Goal: Contribute content: Contribute content

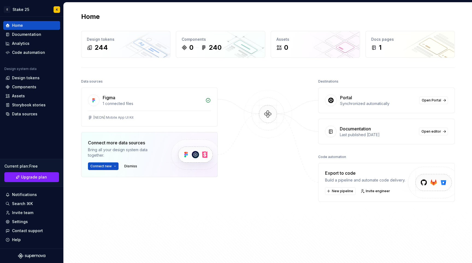
click at [241, 100] on div at bounding box center [268, 157] width 55 height 158
click at [111, 165] on span "Connect new" at bounding box center [100, 166] width 21 height 4
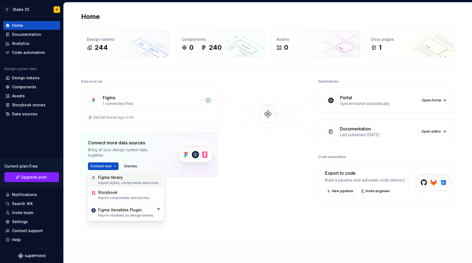
click at [127, 181] on p "Import styles, components and icons." at bounding box center [128, 182] width 61 height 4
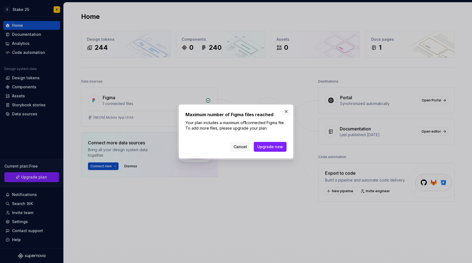
click at [286, 112] on button "button" at bounding box center [286, 112] width 8 height 8
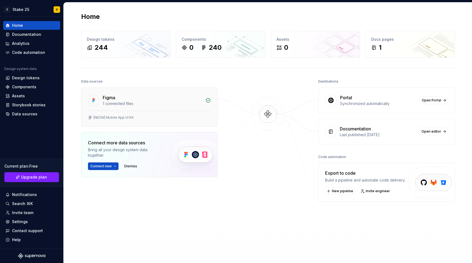
click at [195, 100] on div "Figma" at bounding box center [152, 97] width 99 height 7
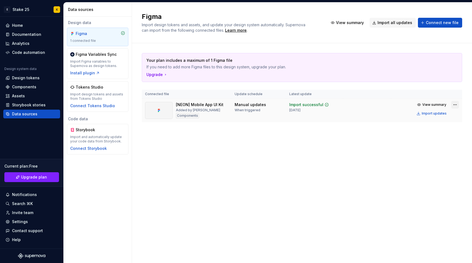
click at [453, 105] on html "E Stake 25 K Home Documentation Analytics Code automation Design system data De…" at bounding box center [236, 131] width 472 height 263
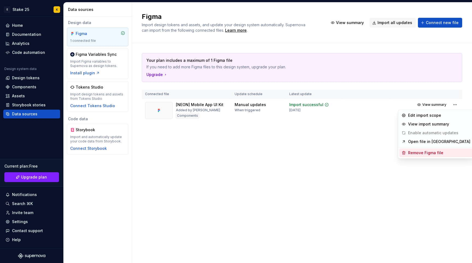
click at [431, 153] on div "Remove Figma file" at bounding box center [439, 152] width 62 height 5
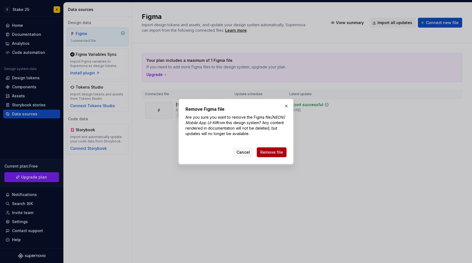
click at [274, 155] on span "Remove file" at bounding box center [271, 151] width 23 height 5
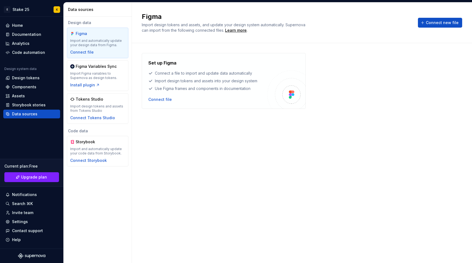
click at [227, 150] on div "Set up Figma Connect a file to import and update data automatically Import desi…" at bounding box center [302, 147] width 320 height 189
click at [168, 102] on div "Connect file" at bounding box center [159, 99] width 23 height 5
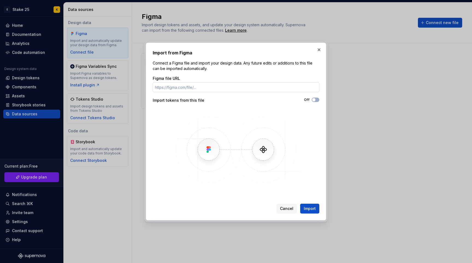
click at [178, 87] on input "Figma file URL" at bounding box center [236, 87] width 167 height 10
type input "https://www.figma.com/design/IIngLIoTA7rQ6sLbmfImVu/-PRIME--Core?node-id=8014-7…"
click at [283, 111] on img at bounding box center [236, 149] width 158 height 82
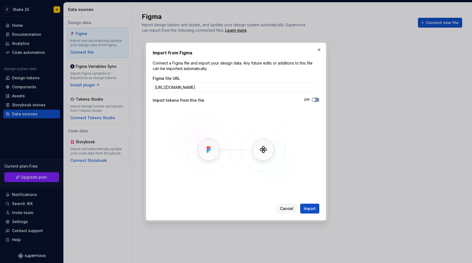
click at [314, 101] on span "button" at bounding box center [313, 99] width 3 height 3
click at [309, 211] on span "Import" at bounding box center [310, 208] width 12 height 5
drag, startPoint x: 299, startPoint y: 134, endPoint x: 308, endPoint y: 190, distance: 56.4
click at [299, 134] on img at bounding box center [236, 149] width 158 height 82
click at [321, 126] on div "Import from Figma Connect a Figma file and import your design data. Any future …" at bounding box center [236, 131] width 180 height 177
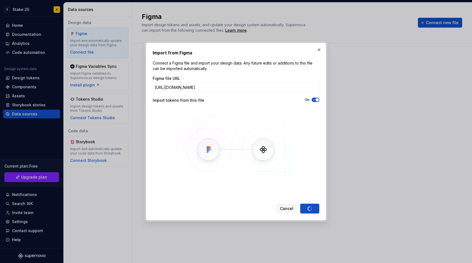
click at [295, 195] on div "Import from Figma Connect a Figma file and import your design data. Any future …" at bounding box center [236, 131] width 167 height 164
click at [306, 207] on div "Cancel Import" at bounding box center [297, 208] width 43 height 10
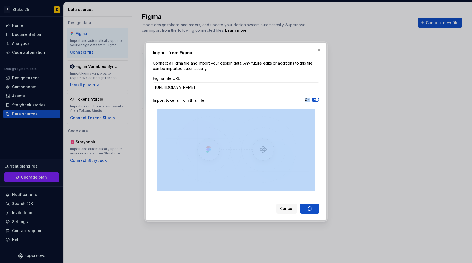
click at [306, 207] on div "Cancel Import" at bounding box center [297, 208] width 43 height 10
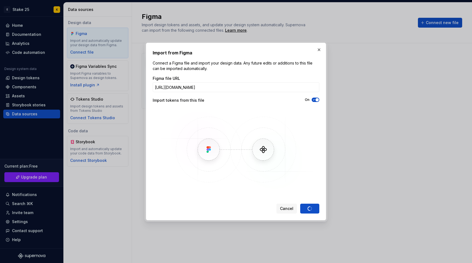
click at [307, 199] on div "Import from Figma Connect a Figma file and import your design data. Any future …" at bounding box center [236, 131] width 167 height 164
click at [296, 139] on img at bounding box center [236, 149] width 158 height 82
click at [317, 46] on button "button" at bounding box center [319, 50] width 8 height 8
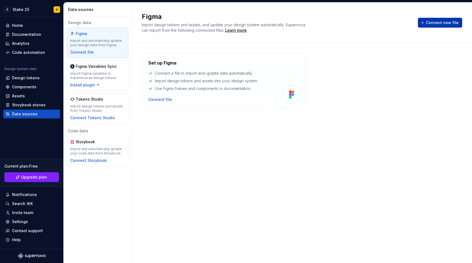
click at [444, 25] on button "Connect new file" at bounding box center [440, 23] width 44 height 10
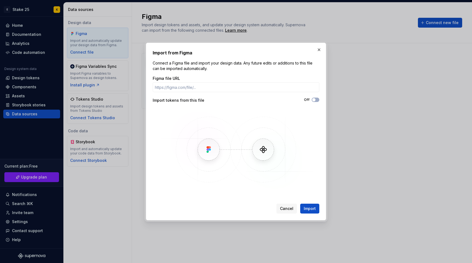
drag, startPoint x: 208, startPoint y: 79, endPoint x: 208, endPoint y: 85, distance: 6.3
click at [208, 81] on div "Figma file URL" at bounding box center [236, 84] width 167 height 16
click at [208, 86] on input "Figma file URL" at bounding box center [236, 87] width 167 height 10
paste input "[URL][DOMAIN_NAME]"
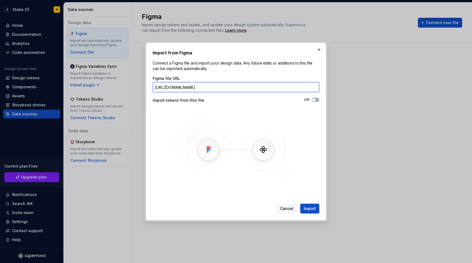
scroll to position [0, 65]
type input "[URL][DOMAIN_NAME]"
click at [314, 99] on span "button" at bounding box center [313, 99] width 3 height 3
click at [312, 209] on span "Import" at bounding box center [310, 208] width 12 height 5
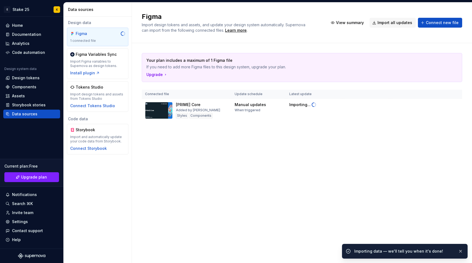
click at [233, 175] on div "Figma Import design tokens and assets, and update your design system automatica…" at bounding box center [302, 132] width 340 height 260
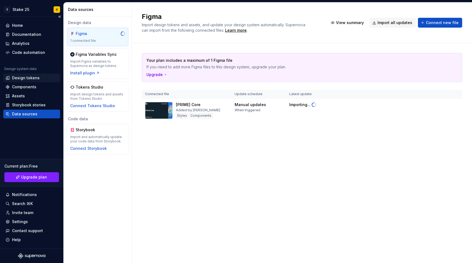
click at [28, 76] on div "Design tokens" at bounding box center [26, 77] width 28 height 5
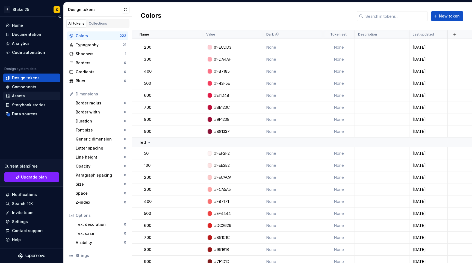
scroll to position [2659, 0]
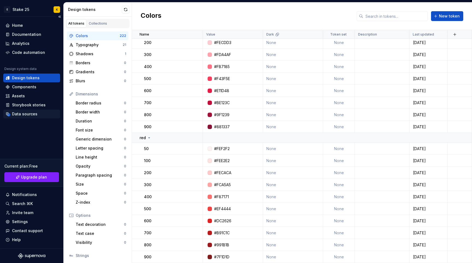
click at [26, 117] on div "Data sources" at bounding box center [31, 113] width 57 height 9
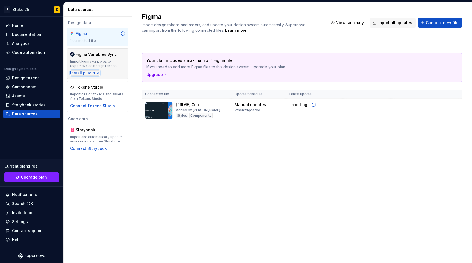
click at [84, 73] on div "Install plugin" at bounding box center [85, 72] width 30 height 5
click at [30, 9] on html "E Stake 25 K Home Documentation Analytics Code automation Design system data De…" at bounding box center [236, 131] width 472 height 263
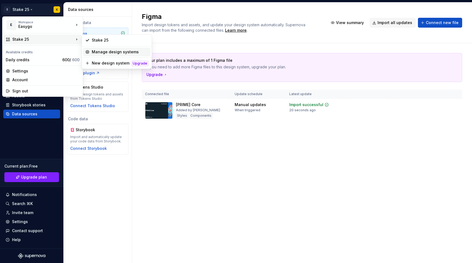
click at [102, 51] on div "Manage design systems" at bounding box center [120, 51] width 57 height 5
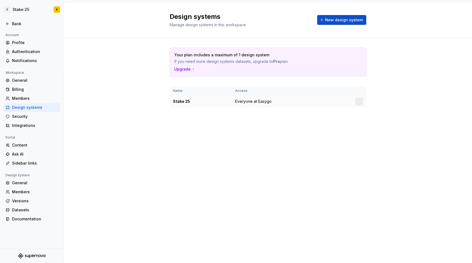
click at [190, 100] on div "Stake 25" at bounding box center [201, 101] width 56 height 5
click at [360, 101] on div at bounding box center [359, 101] width 8 height 8
click at [177, 101] on div "Stake 25" at bounding box center [201, 101] width 56 height 5
click at [186, 101] on div "Stake 25" at bounding box center [201, 101] width 56 height 5
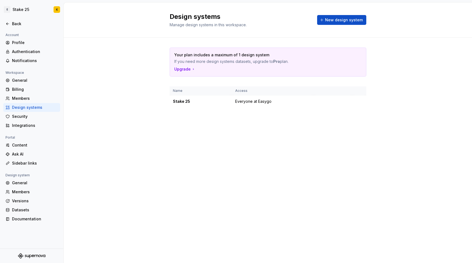
drag, startPoint x: 137, startPoint y: 68, endPoint x: 73, endPoint y: 34, distance: 72.2
click at [136, 68] on div "Your plan includes a maximum of 1 design system If you need more design systems…" at bounding box center [268, 83] width 408 height 90
drag, startPoint x: 198, startPoint y: 103, endPoint x: 326, endPoint y: 107, distance: 128.7
click at [198, 103] on div "Stake 25" at bounding box center [201, 101] width 56 height 5
click at [360, 102] on html "E Stake 25 K Back Account Profile Authentication Notifications Workspace Genera…" at bounding box center [236, 131] width 472 height 263
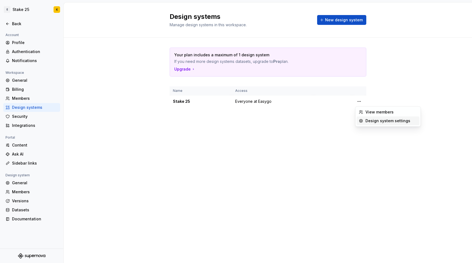
click at [378, 118] on div "Design system settings" at bounding box center [391, 120] width 52 height 5
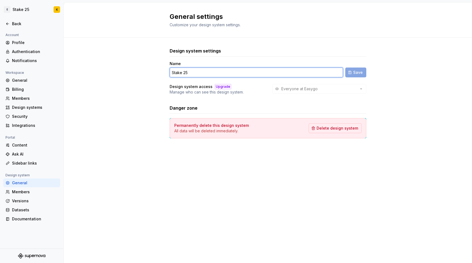
drag, startPoint x: 182, startPoint y: 73, endPoint x: 216, endPoint y: 73, distance: 34.4
click at [216, 73] on input "Stake 25" at bounding box center [256, 72] width 173 height 10
type input "Prime"
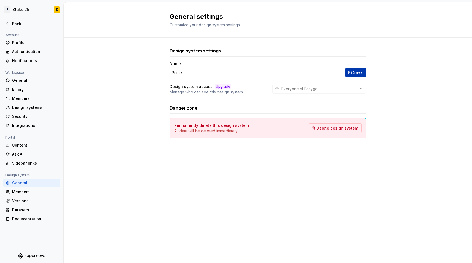
click at [355, 73] on span "Save" at bounding box center [358, 72] width 10 height 5
click at [94, 20] on div "General settings Customize your design system settings." at bounding box center [268, 19] width 408 height 35
click at [7, 23] on icon at bounding box center [7, 24] width 2 height 2
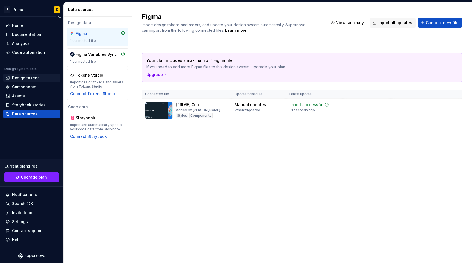
click at [32, 76] on div "Design tokens" at bounding box center [26, 77] width 28 height 5
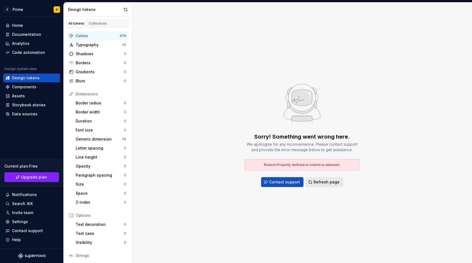
click at [330, 180] on span "Refresh page" at bounding box center [326, 181] width 26 height 5
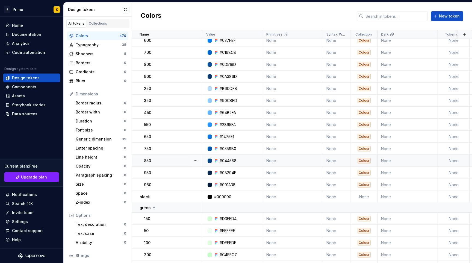
scroll to position [56, 0]
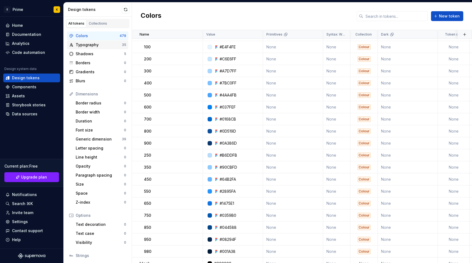
click at [112, 49] on div "Typography 35" at bounding box center [97, 44] width 61 height 9
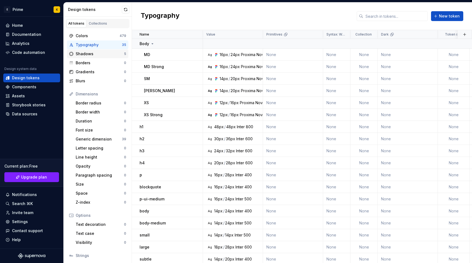
click at [99, 58] on div "Shadows 5" at bounding box center [97, 53] width 61 height 9
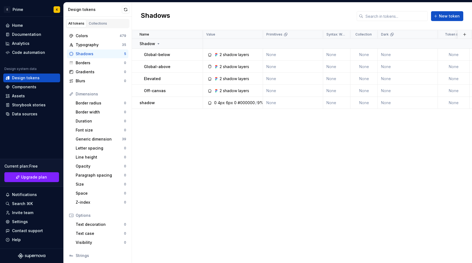
click at [243, 145] on div "Name Value Primitives Syntax: Web Collection Dark Token set Description Last up…" at bounding box center [302, 146] width 340 height 233
click at [194, 102] on button "button" at bounding box center [196, 103] width 8 height 8
click at [173, 150] on div "Name Value Primitives Syntax: Web Collection Dark Token set Description Last up…" at bounding box center [302, 146] width 340 height 233
click at [105, 35] on div "Colors" at bounding box center [98, 35] width 44 height 5
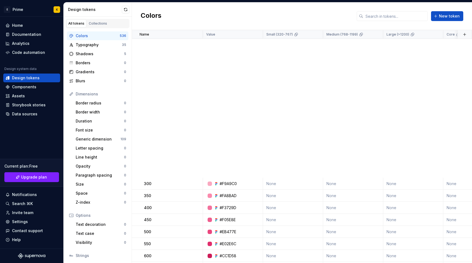
scroll to position [2610, 0]
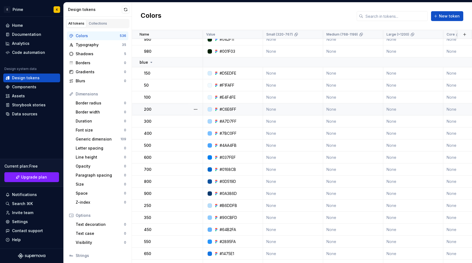
click at [208, 114] on tr "200 #C6E6FF None None None None None None Colour None None 2 minutes ago" at bounding box center [474, 109] width 685 height 12
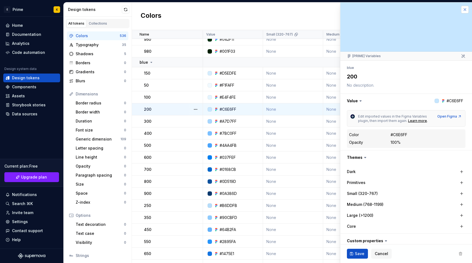
click at [463, 11] on button "button" at bounding box center [465, 10] width 8 height 8
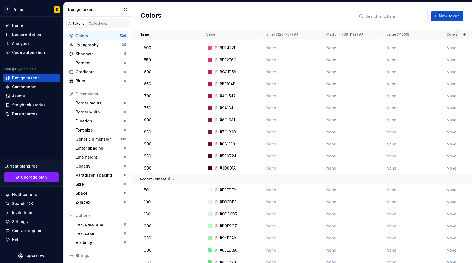
scroll to position [2607, 0]
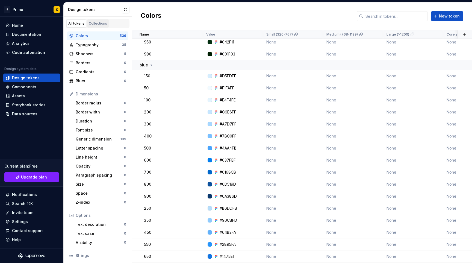
click at [94, 23] on div "Collections" at bounding box center [98, 23] width 18 height 4
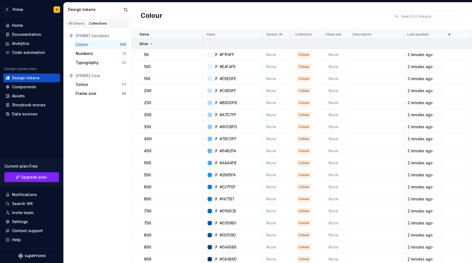
click at [152, 43] on icon at bounding box center [151, 43] width 4 height 4
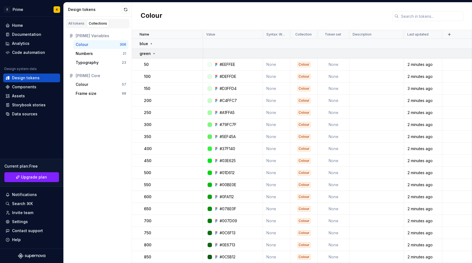
click at [152, 55] on icon at bounding box center [154, 53] width 4 height 4
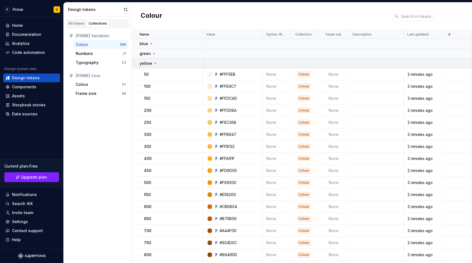
click at [153, 63] on icon at bounding box center [155, 63] width 4 height 4
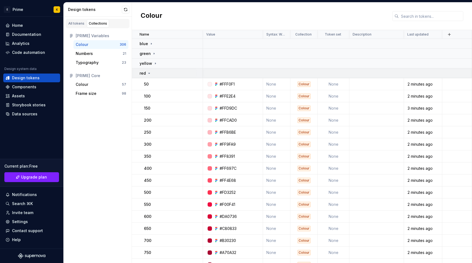
click at [153, 73] on div "red" at bounding box center [171, 72] width 63 height 5
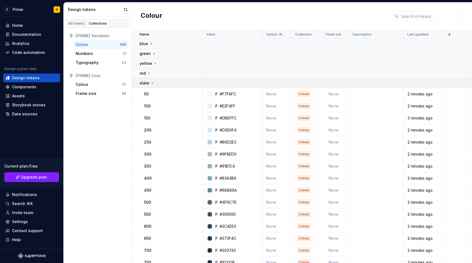
drag, startPoint x: 152, startPoint y: 82, endPoint x: 150, endPoint y: 87, distance: 5.0
click at [152, 82] on icon at bounding box center [152, 83] width 4 height 4
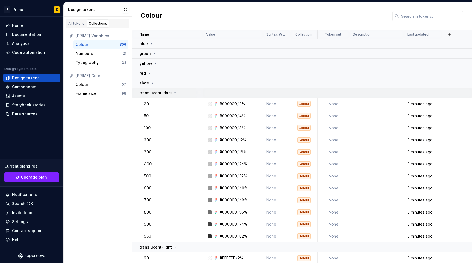
click at [174, 93] on icon at bounding box center [174, 93] width 1 height 1
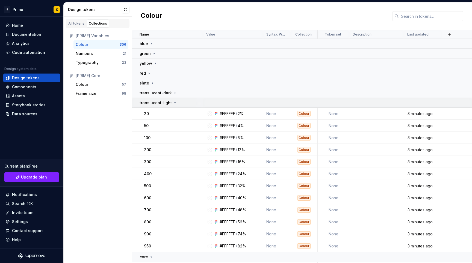
click at [174, 102] on icon at bounding box center [174, 102] width 1 height 1
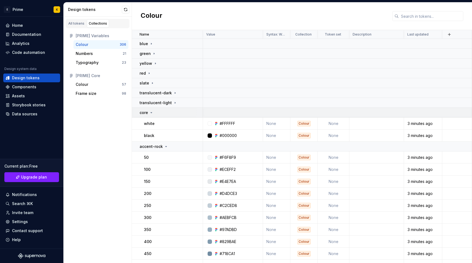
click at [149, 112] on icon at bounding box center [151, 112] width 4 height 4
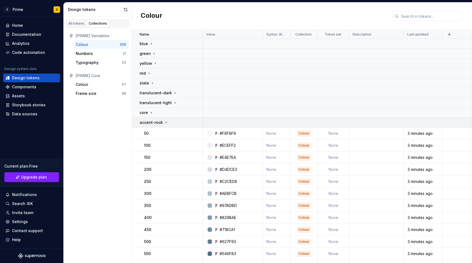
click at [165, 126] on td "accent-rock" at bounding box center [167, 122] width 71 height 10
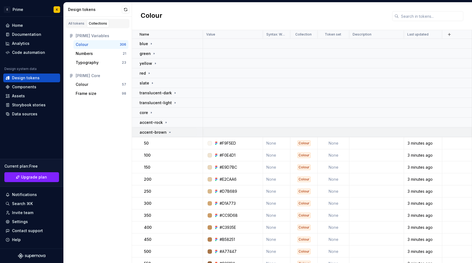
click at [169, 134] on div "accent-brown" at bounding box center [156, 131] width 32 height 5
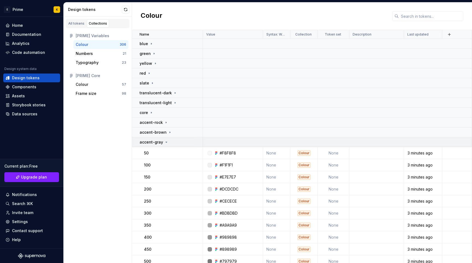
click at [166, 143] on icon at bounding box center [166, 142] width 4 height 4
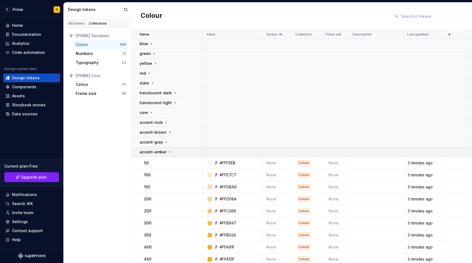
click at [168, 152] on icon at bounding box center [170, 152] width 4 height 4
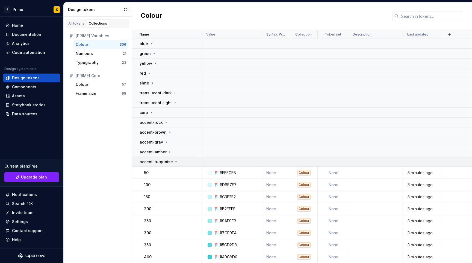
click at [174, 161] on icon at bounding box center [176, 161] width 4 height 4
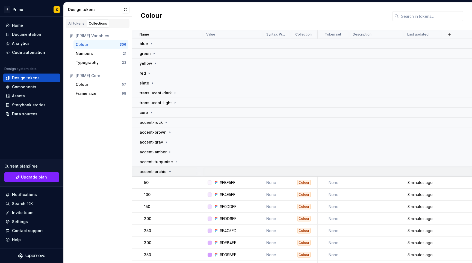
click at [172, 172] on div "accent-orchid" at bounding box center [171, 171] width 63 height 5
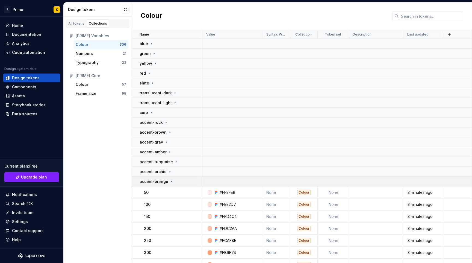
click at [169, 183] on icon at bounding box center [171, 181] width 4 height 4
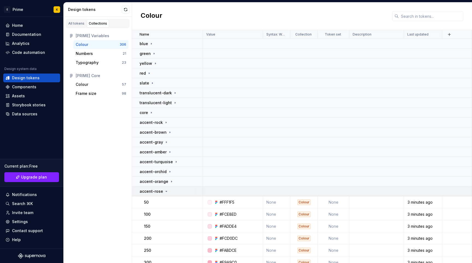
click at [166, 191] on icon at bounding box center [166, 191] width 1 height 1
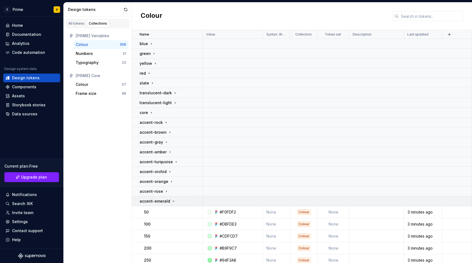
click at [171, 202] on icon at bounding box center [173, 201] width 4 height 4
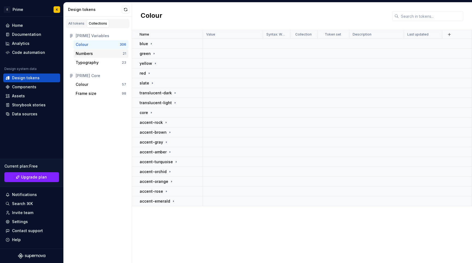
click at [107, 56] on div "Numbers 21" at bounding box center [100, 53] width 55 height 9
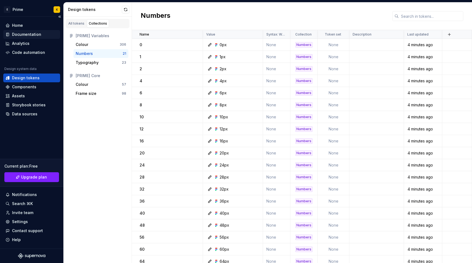
click at [29, 35] on div "Documentation" at bounding box center [26, 34] width 29 height 5
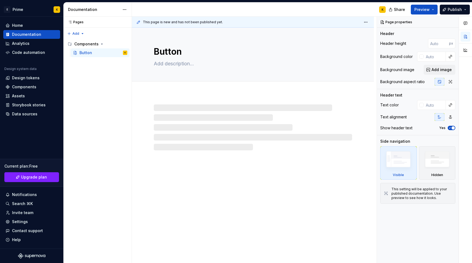
click at [240, 120] on div at bounding box center [253, 127] width 198 height 46
click at [174, 102] on div at bounding box center [253, 121] width 242 height 57
click at [166, 85] on span "Add tab" at bounding box center [167, 87] width 13 height 4
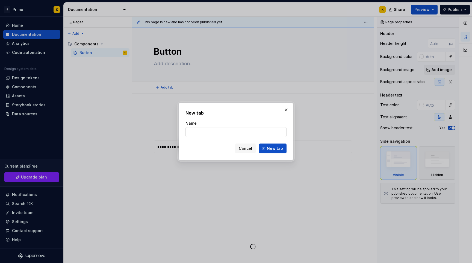
type textarea "*"
type input "Design"
click button "New tab" at bounding box center [273, 148] width 28 height 10
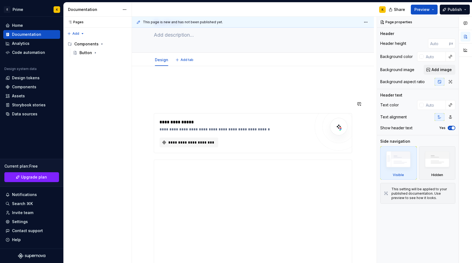
type textarea "*"
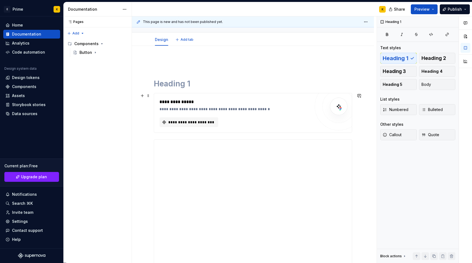
scroll to position [52, 0]
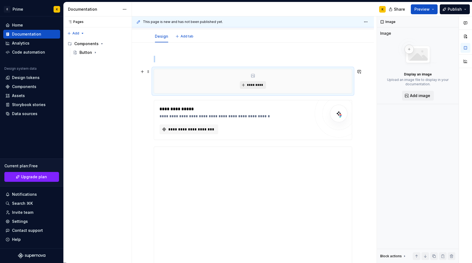
click at [258, 85] on span "*********" at bounding box center [255, 85] width 17 height 4
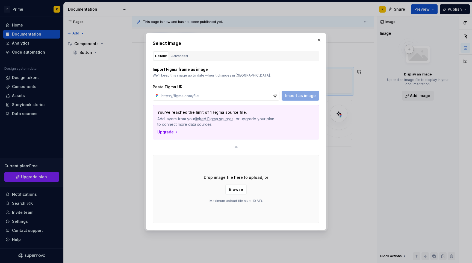
type textarea "*"
click at [187, 93] on input "text" at bounding box center [216, 96] width 114 height 10
paste input "[URL][DOMAIN_NAME]"
type input "[URL][DOMAIN_NAME]"
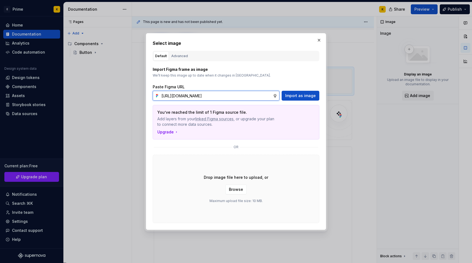
scroll to position [0, 98]
click at [301, 97] on span "Import as image" at bounding box center [300, 95] width 31 height 5
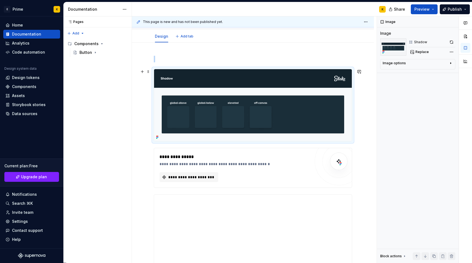
click at [301, 60] on p at bounding box center [253, 59] width 198 height 7
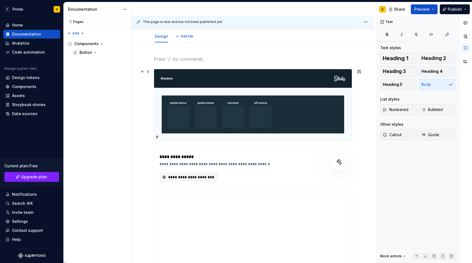
click at [268, 87] on img at bounding box center [253, 105] width 198 height 72
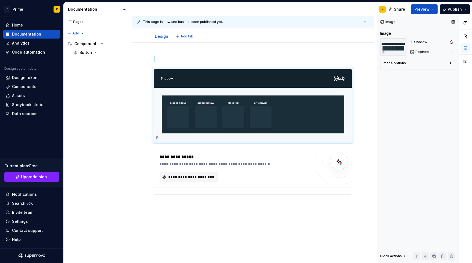
click at [448, 63] on div "Image options" at bounding box center [415, 64] width 66 height 7
click at [448, 63] on div "Image options" at bounding box center [415, 63] width 66 height 4
click at [452, 51] on div "Comments Open comments No comments yet Select ‘Comment’ from the block context …" at bounding box center [424, 139] width 95 height 246
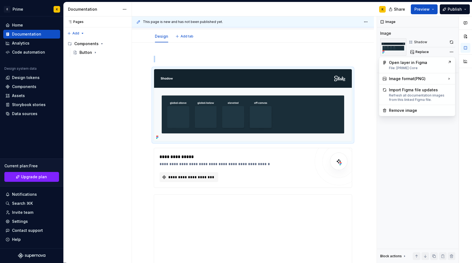
click at [283, 58] on html "**********" at bounding box center [236, 131] width 472 height 263
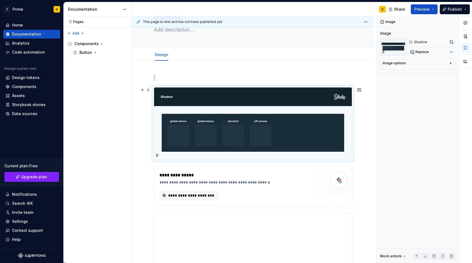
scroll to position [33, 0]
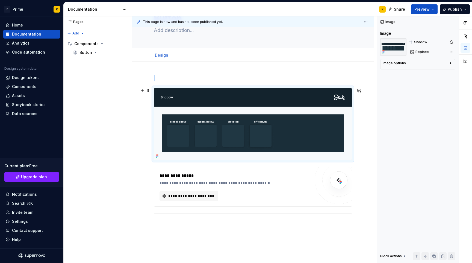
click at [268, 112] on img at bounding box center [253, 124] width 198 height 72
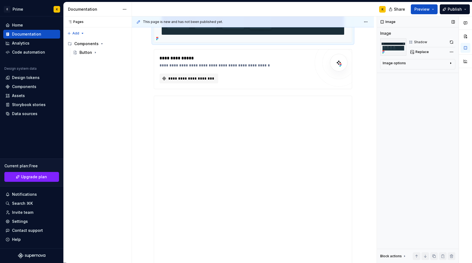
scroll to position [125, 0]
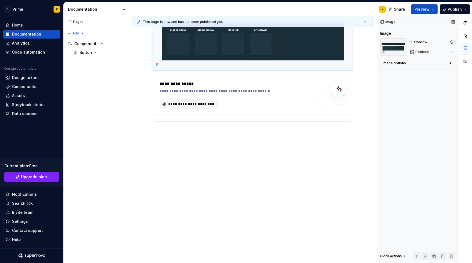
click at [417, 66] on div "Image options" at bounding box center [415, 64] width 66 height 7
click at [449, 51] on div "Comments Open comments No comments yet Select ‘Comment’ from the block context …" at bounding box center [424, 139] width 95 height 246
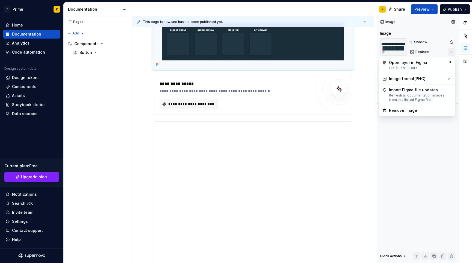
click at [449, 51] on div "Comments Open comments No comments yet Select ‘Comment’ from the block context …" at bounding box center [424, 139] width 95 height 246
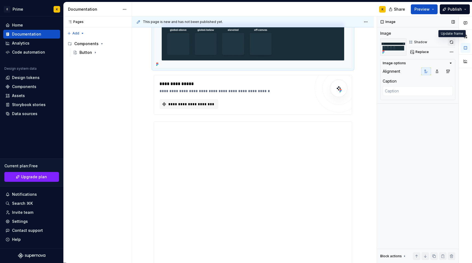
click at [453, 43] on button "button" at bounding box center [451, 42] width 8 height 8
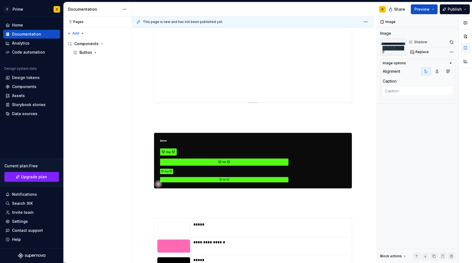
scroll to position [330, 0]
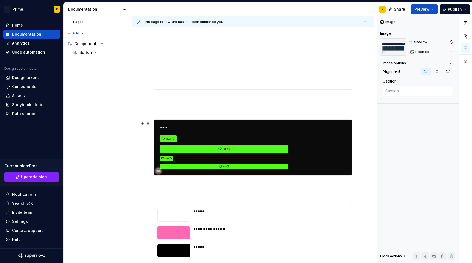
click at [251, 124] on img at bounding box center [253, 147] width 198 height 55
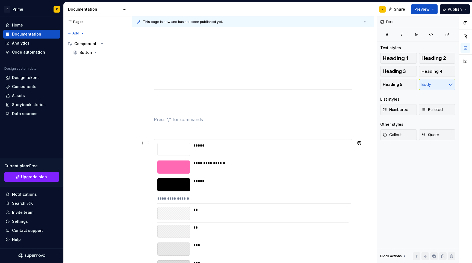
scroll to position [396, 0]
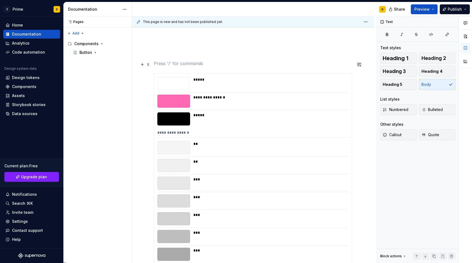
click at [183, 67] on p at bounding box center [253, 63] width 198 height 7
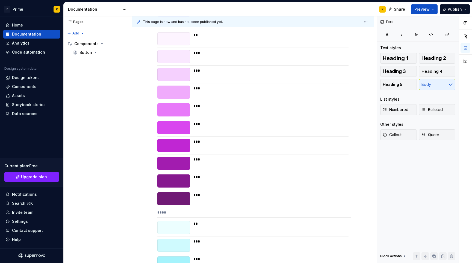
scroll to position [10353, 0]
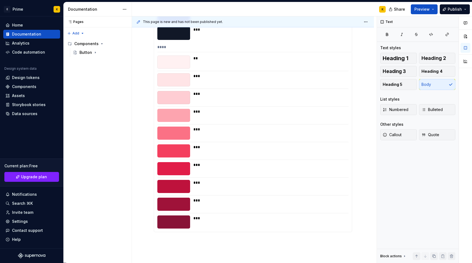
scroll to position [10366, 0]
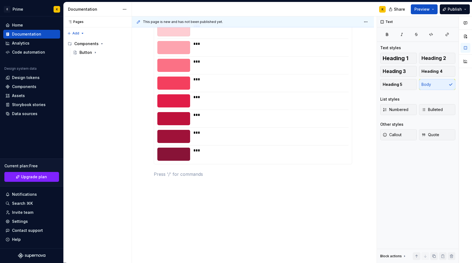
click at [218, 152] on div "***" at bounding box center [270, 149] width 155 height 5
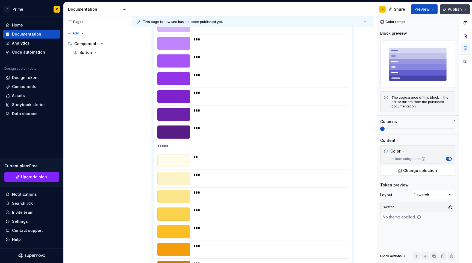
scroll to position [8004, 0]
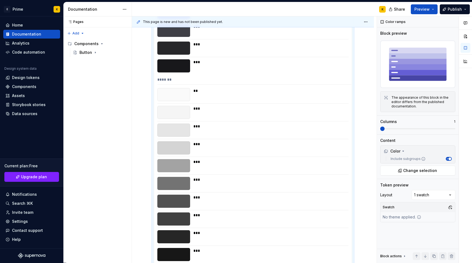
type textarea "*"
